Goal: Information Seeking & Learning: Learn about a topic

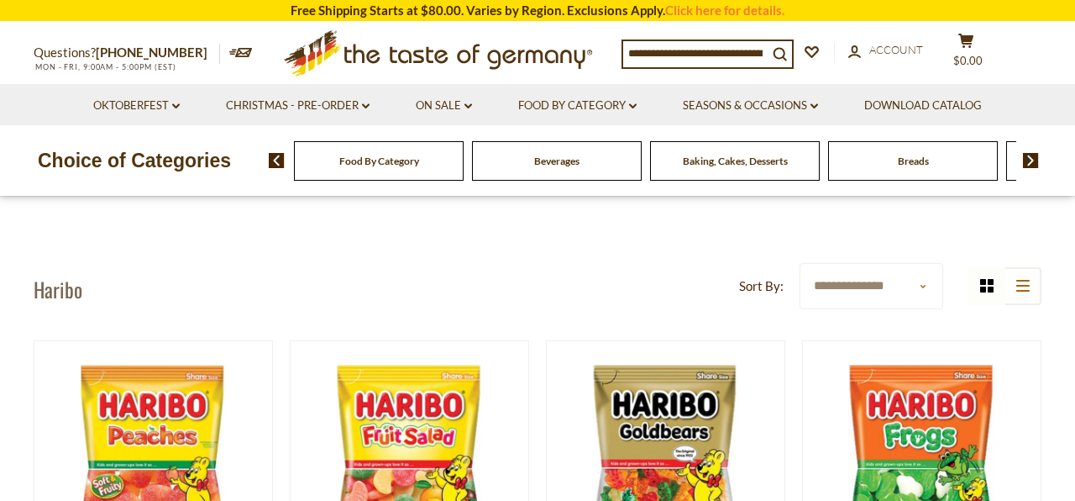
select select "******"
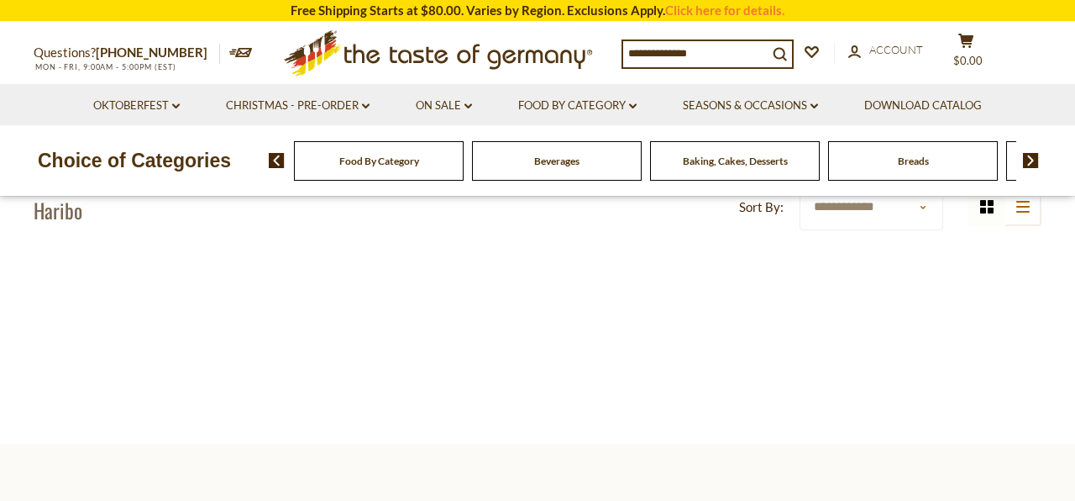
scroll to position [80, 0]
select select "********"
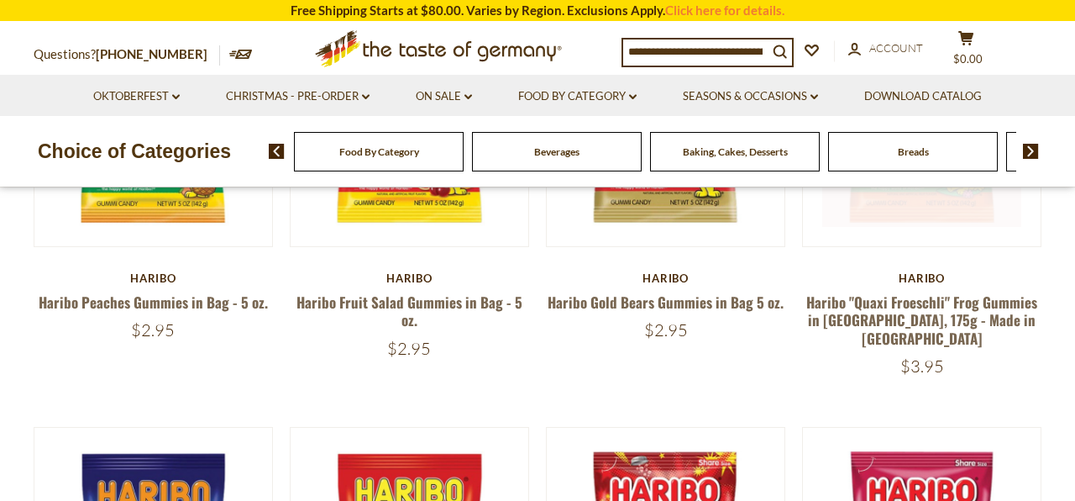
scroll to position [118, 0]
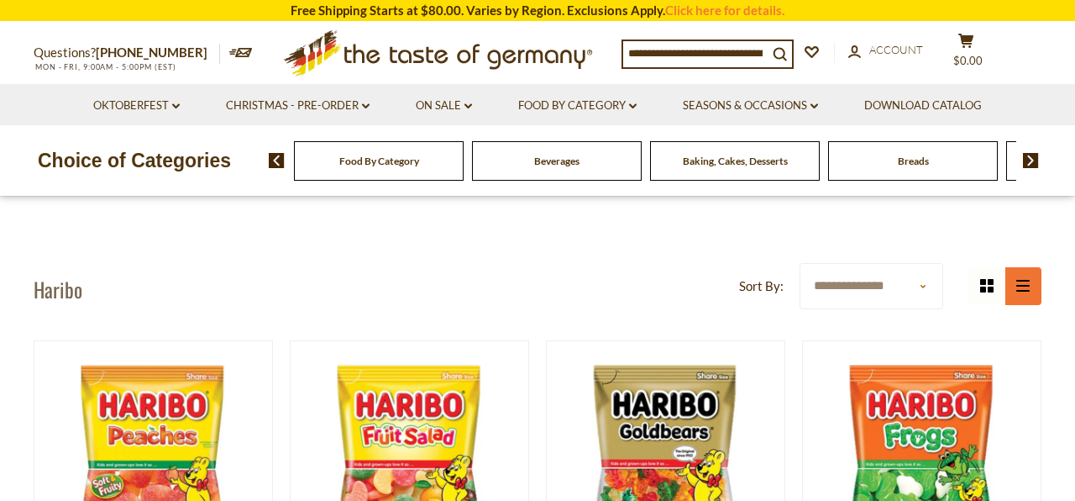
click at [1015, 291] on button "list icon" at bounding box center [1023, 286] width 38 height 38
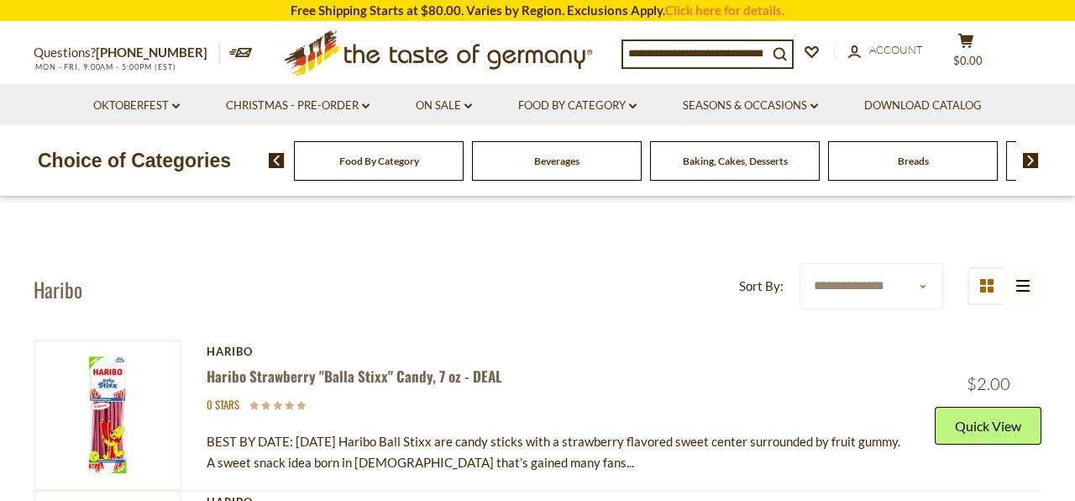
select select "********"
click at [997, 294] on button "grid icon" at bounding box center [987, 286] width 38 height 38
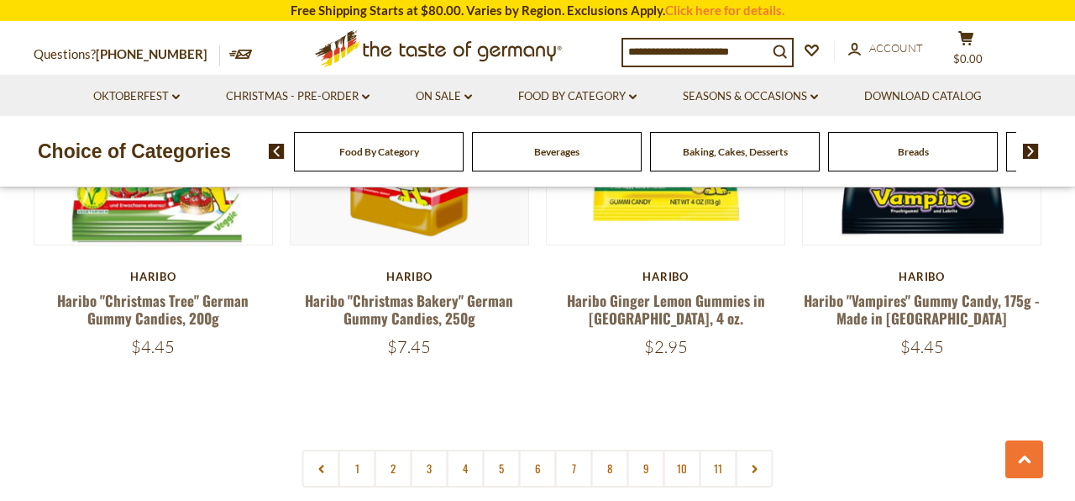
scroll to position [3720, 0]
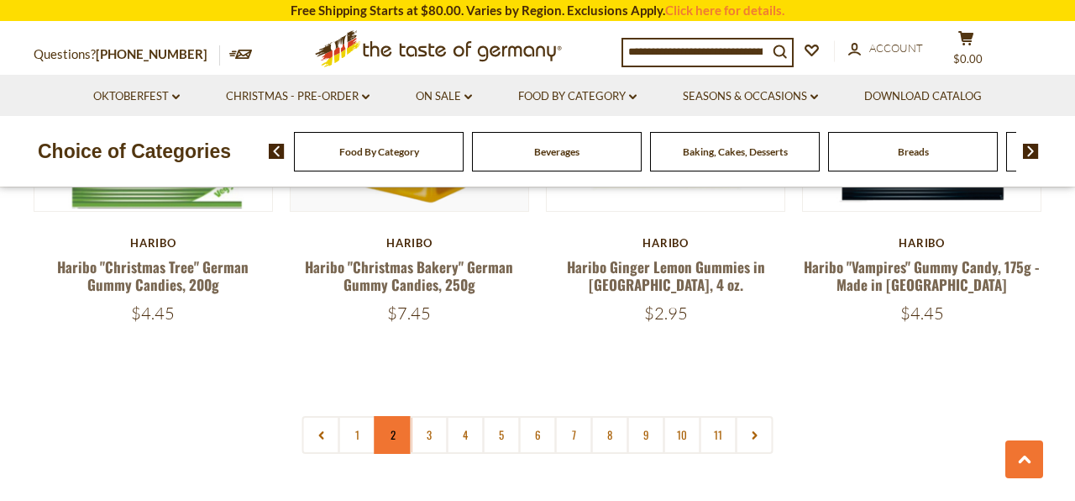
click at [384, 416] on link "2" at bounding box center [394, 435] width 38 height 38
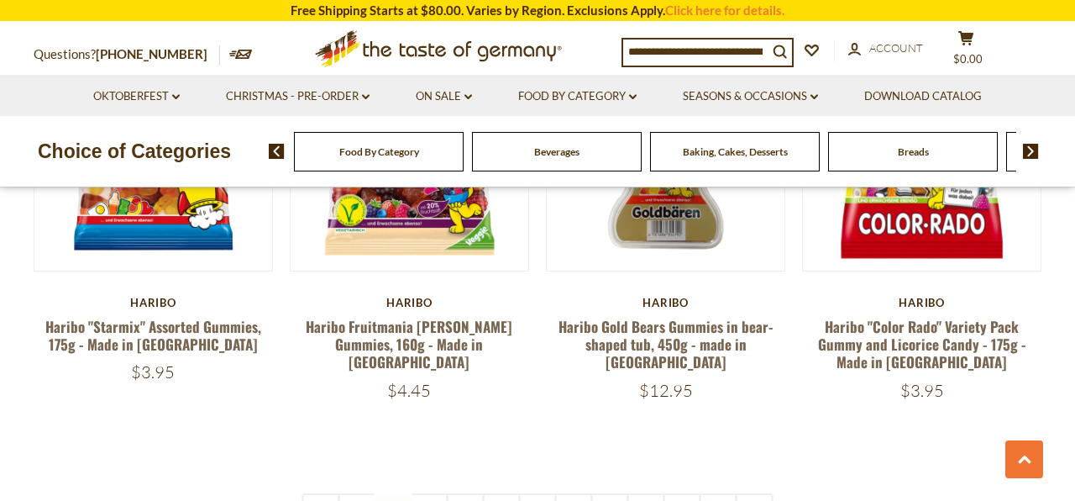
scroll to position [3664, 0]
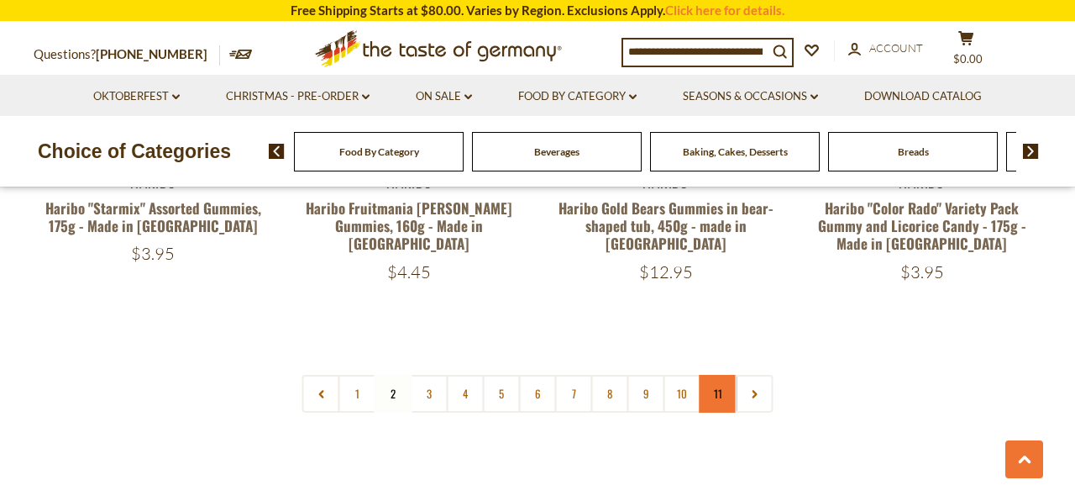
click at [724, 375] on link "11" at bounding box center [719, 394] width 38 height 38
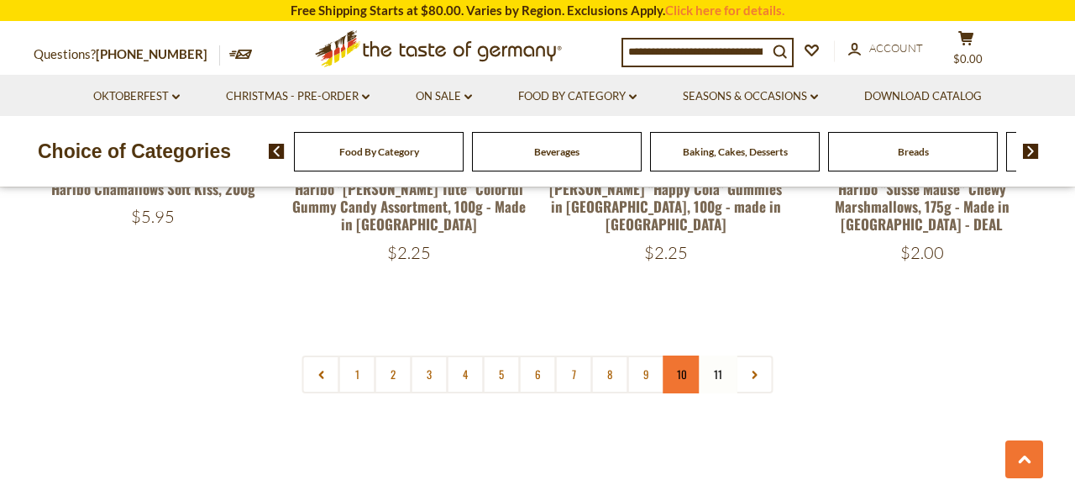
click at [692, 359] on link "10" at bounding box center [683, 374] width 38 height 38
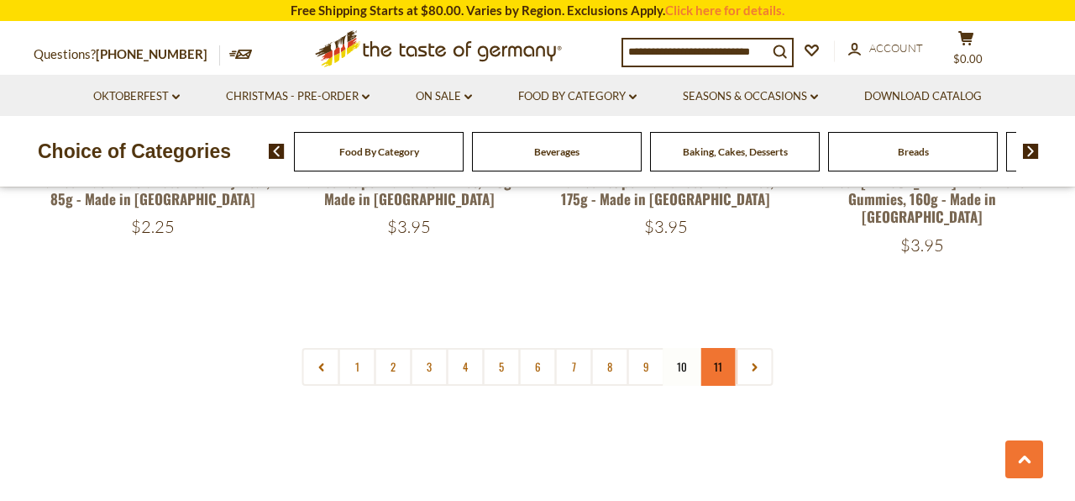
click at [716, 348] on link "11" at bounding box center [719, 367] width 38 height 38
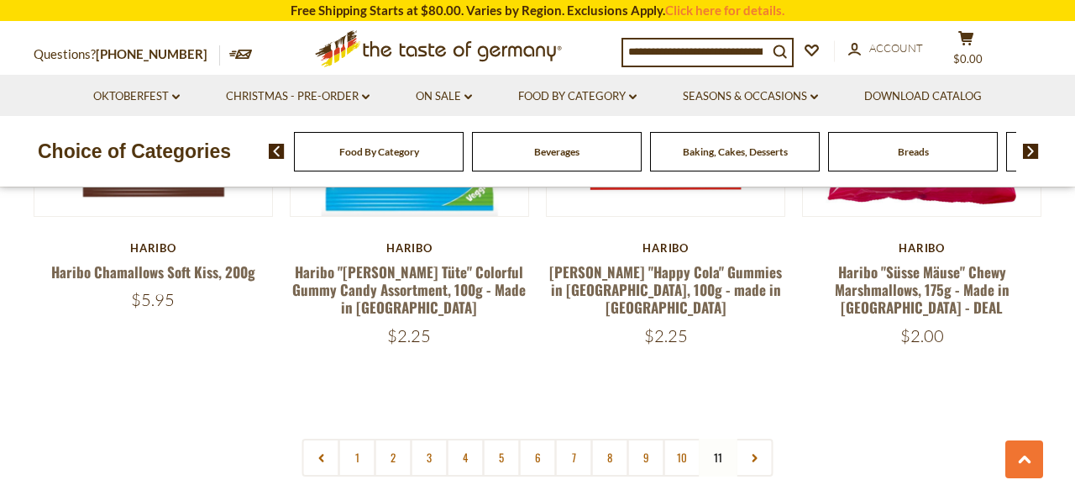
scroll to position [799, 0]
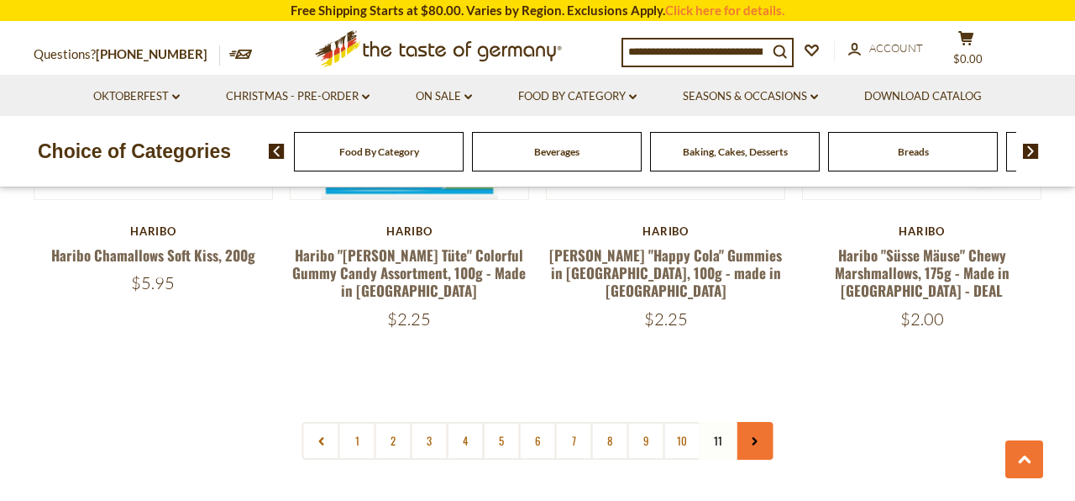
click at [756, 422] on link at bounding box center [755, 441] width 38 height 38
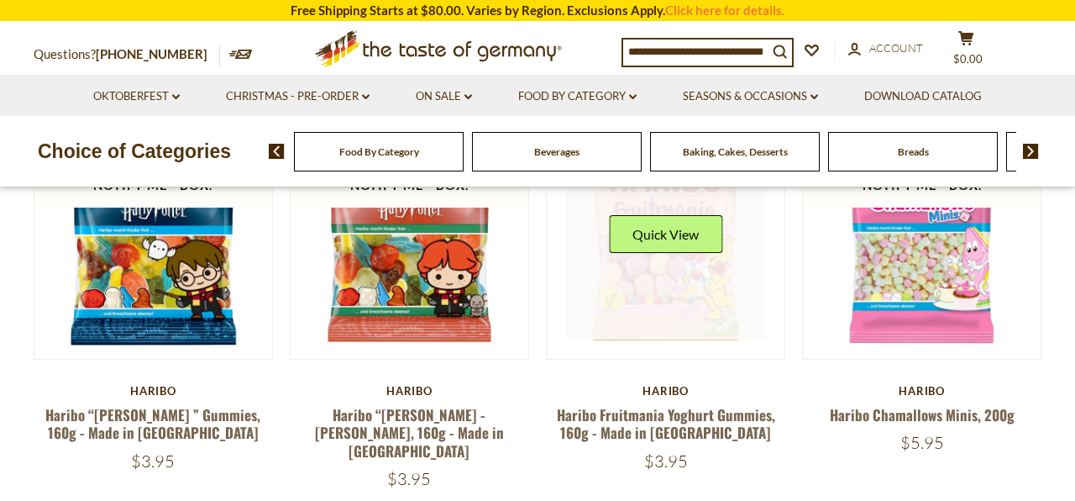
scroll to position [224, 0]
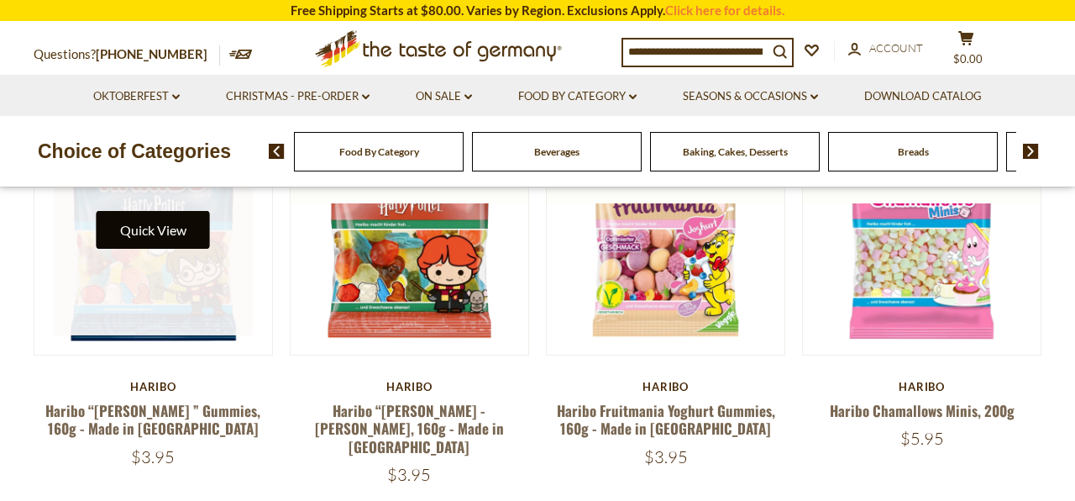
click at [194, 221] on button "Quick View" at bounding box center [153, 230] width 113 height 38
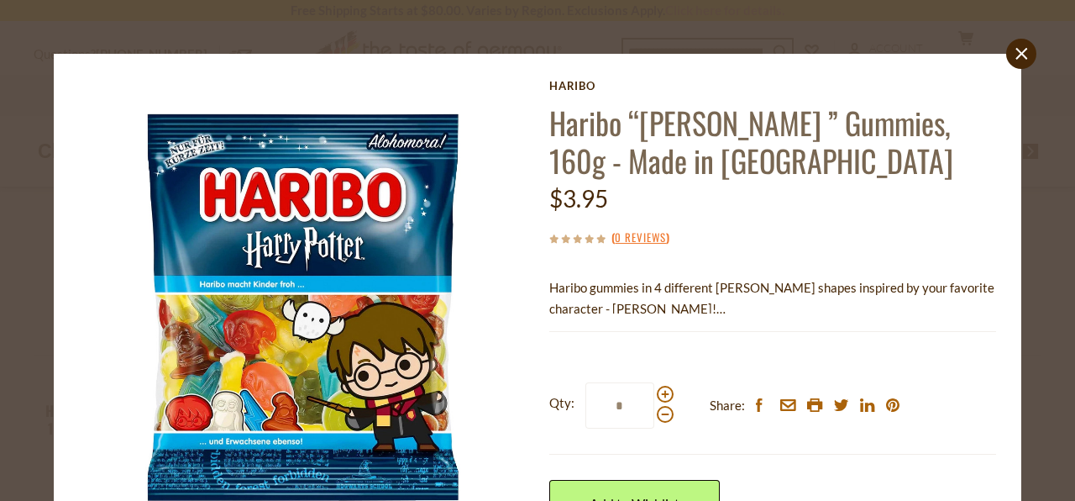
scroll to position [0, 0]
click at [1017, 60] on link "close" at bounding box center [1021, 54] width 30 height 30
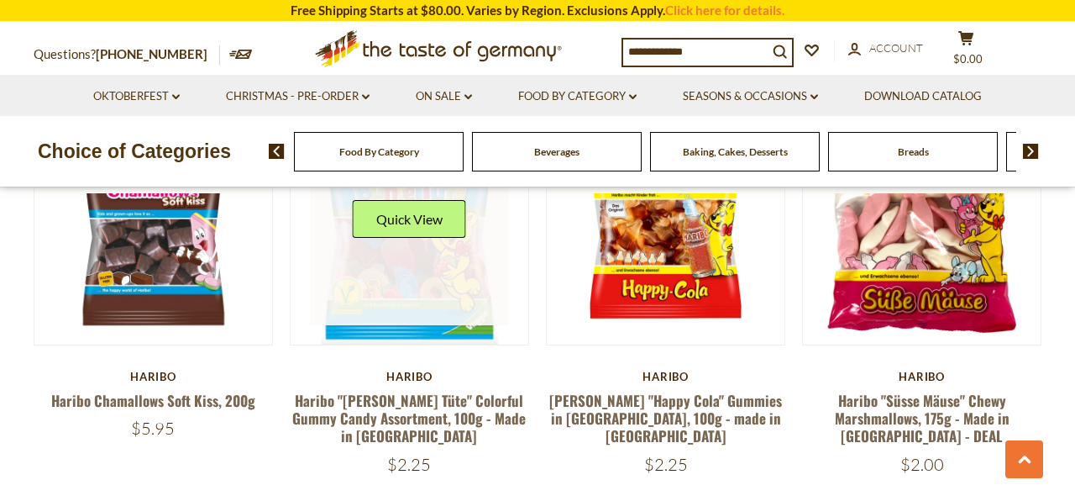
scroll to position [645, 0]
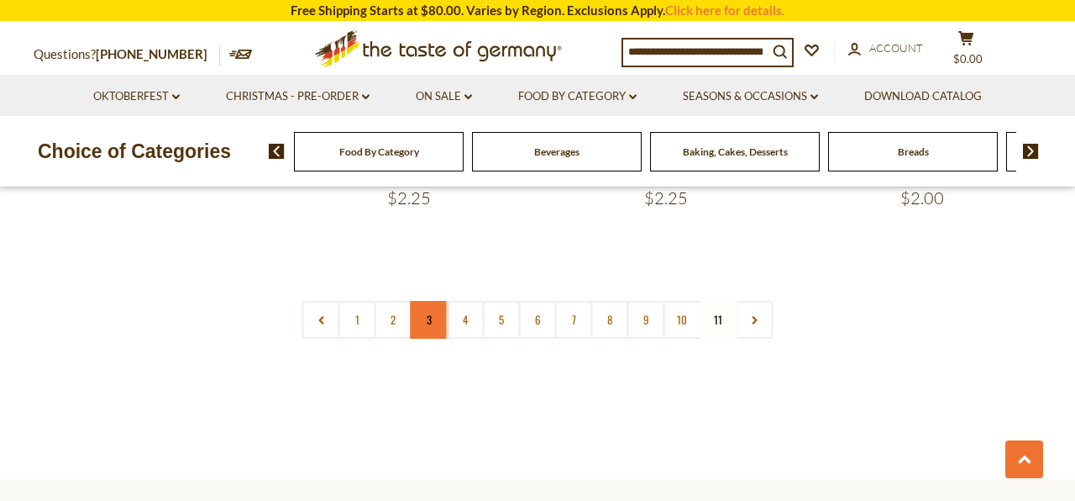
click at [433, 303] on link "3" at bounding box center [430, 320] width 38 height 38
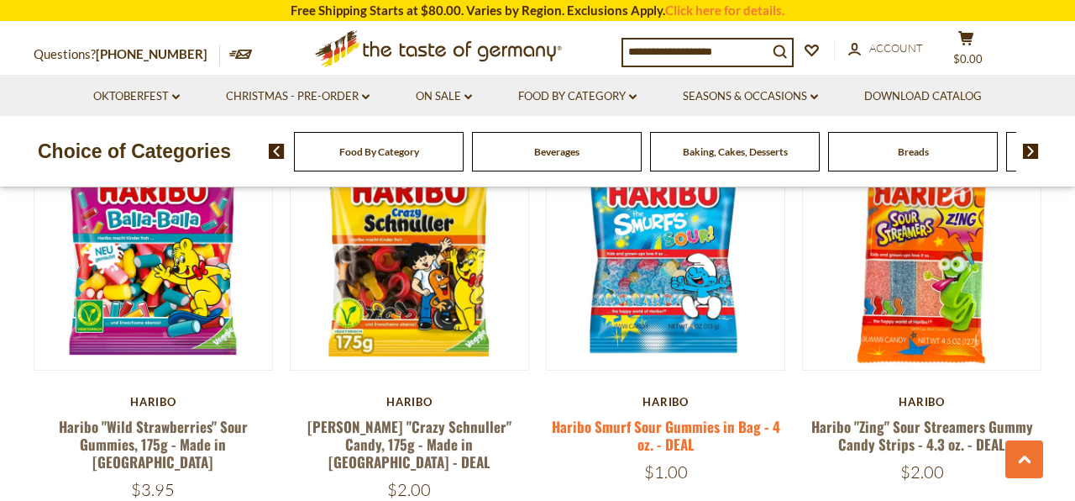
scroll to position [1047, 0]
click at [626, 0] on section "Free Shipping Starts at $80.00. Varies by Region. Exclusions Apply. Click here …" at bounding box center [537, 10] width 1075 height 21
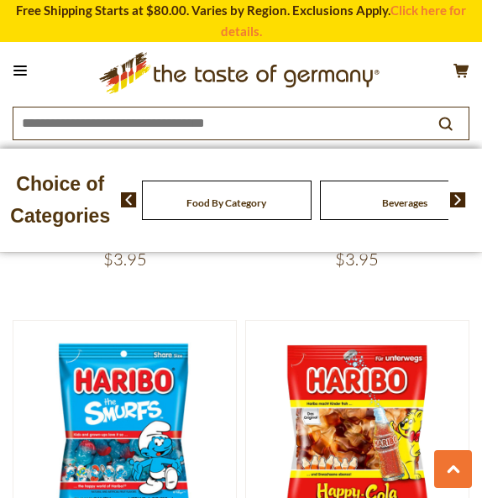
scroll to position [3051, 0]
